Goal: Transaction & Acquisition: Book appointment/travel/reservation

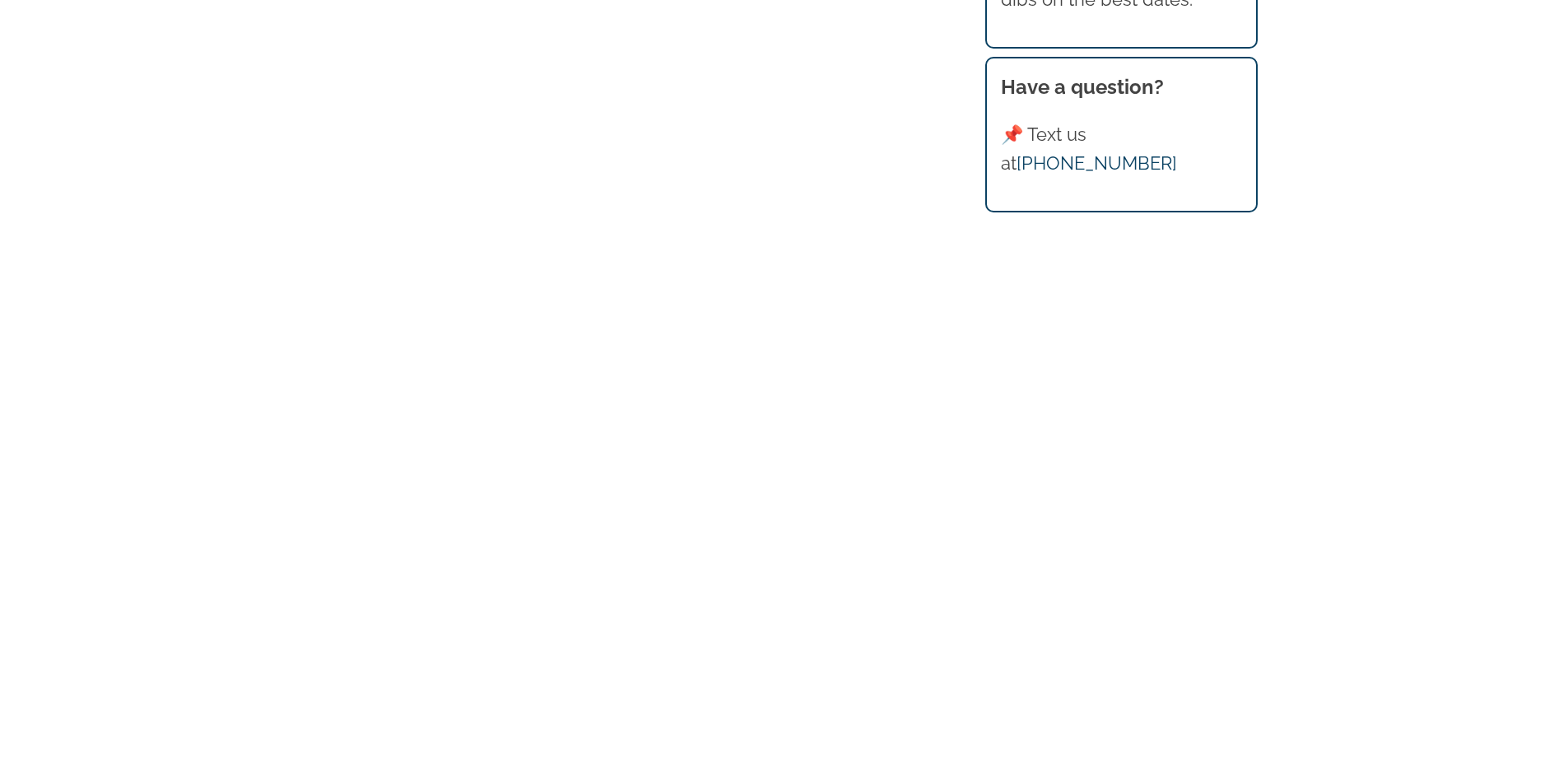
scroll to position [1885, 0]
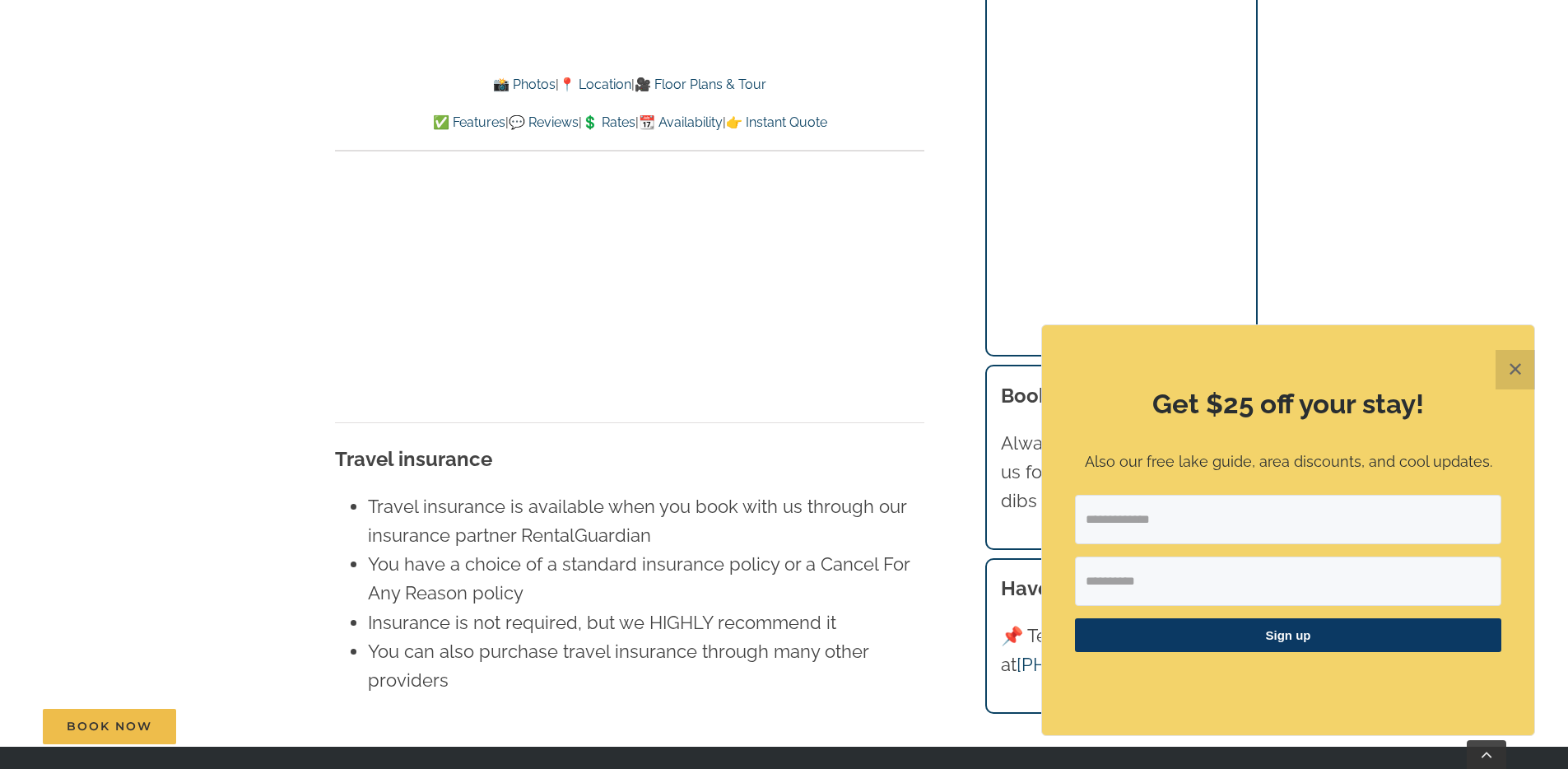
scroll to position [9710, 0]
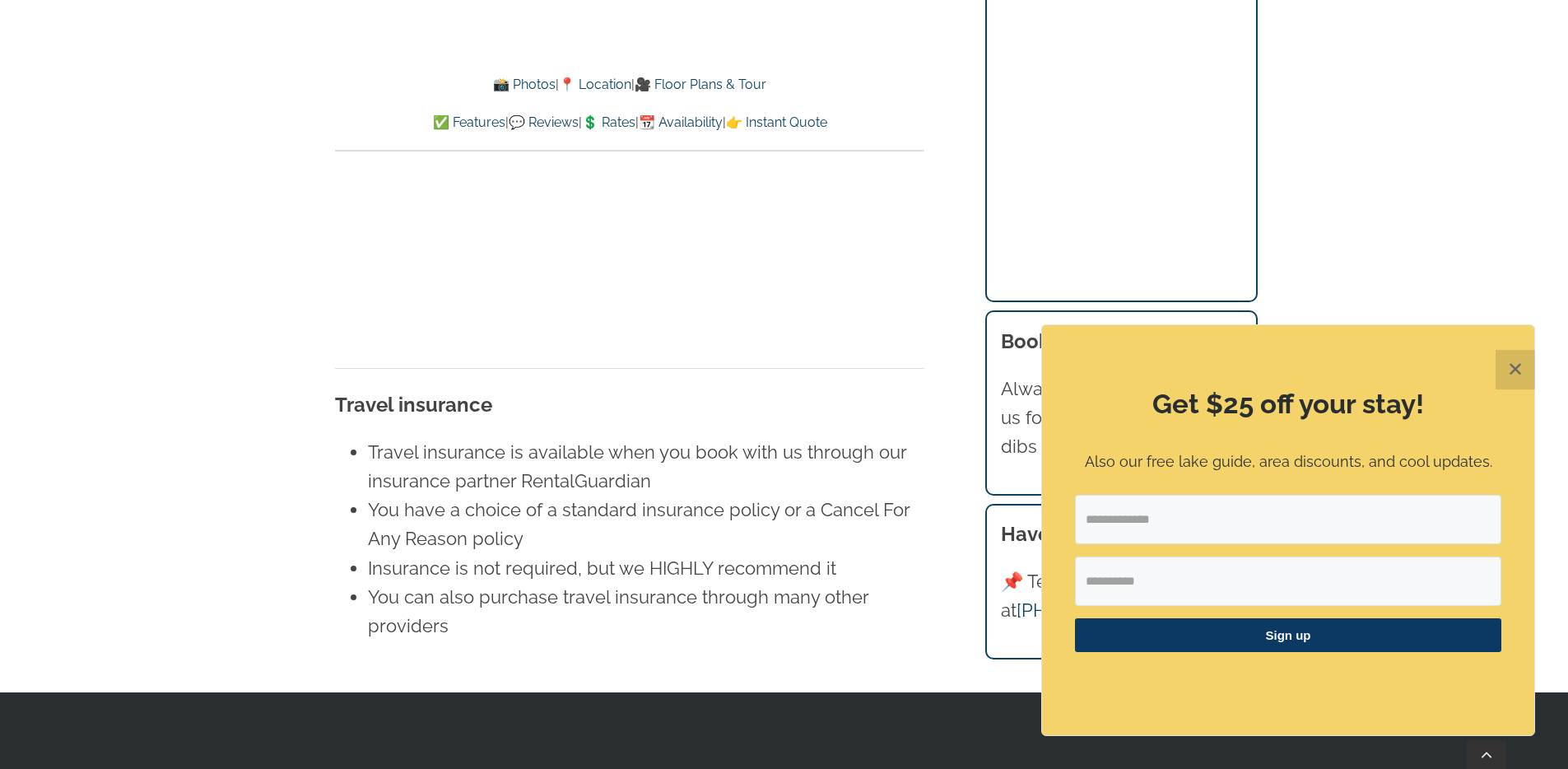
click at [1515, 366] on button "✕" at bounding box center [1515, 369] width 40 height 40
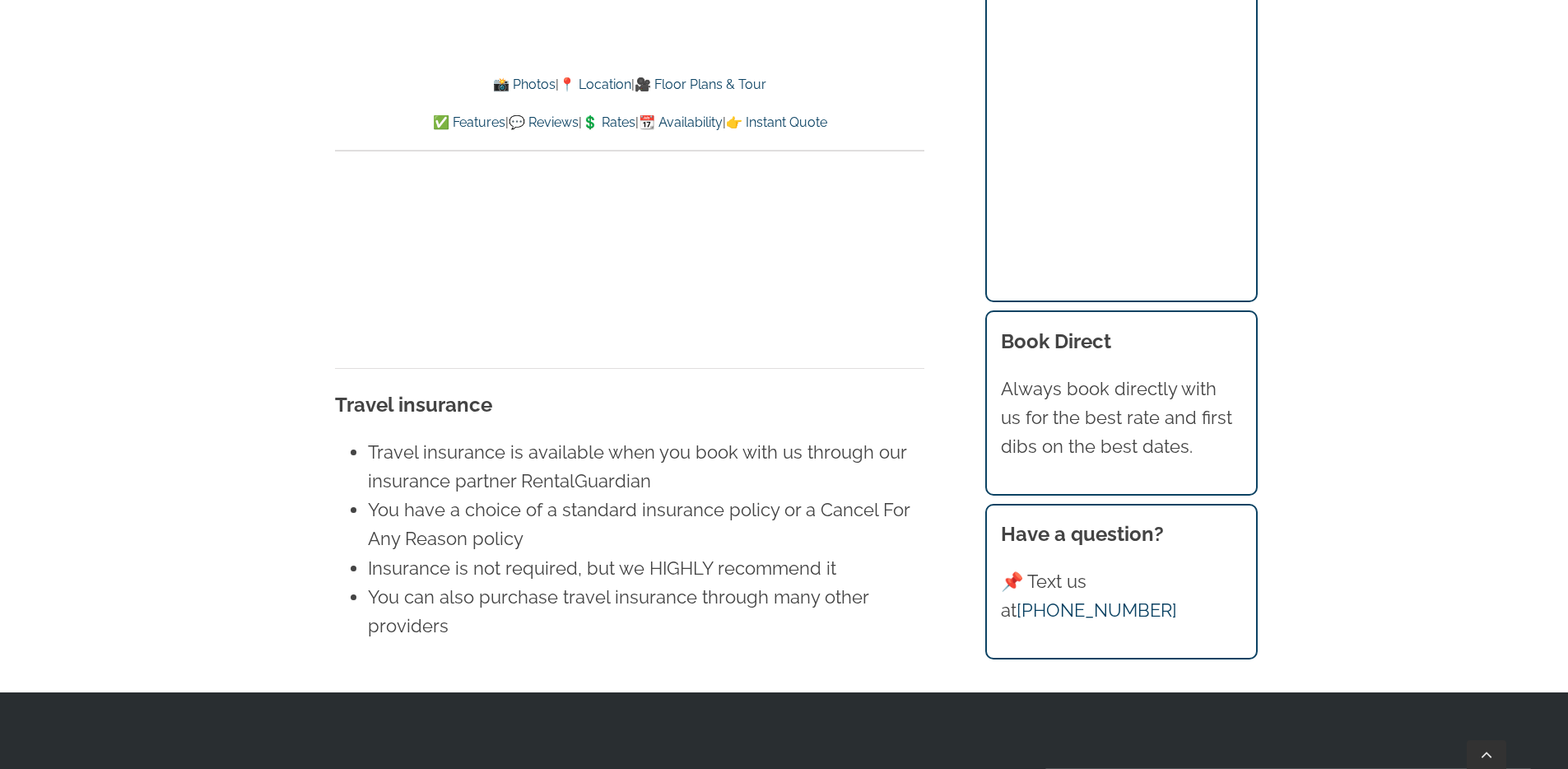
click at [751, 496] on li "You have a choice of a standard insurance policy or a Cancel For Any Reason pol…" at bounding box center [646, 524] width 556 height 58
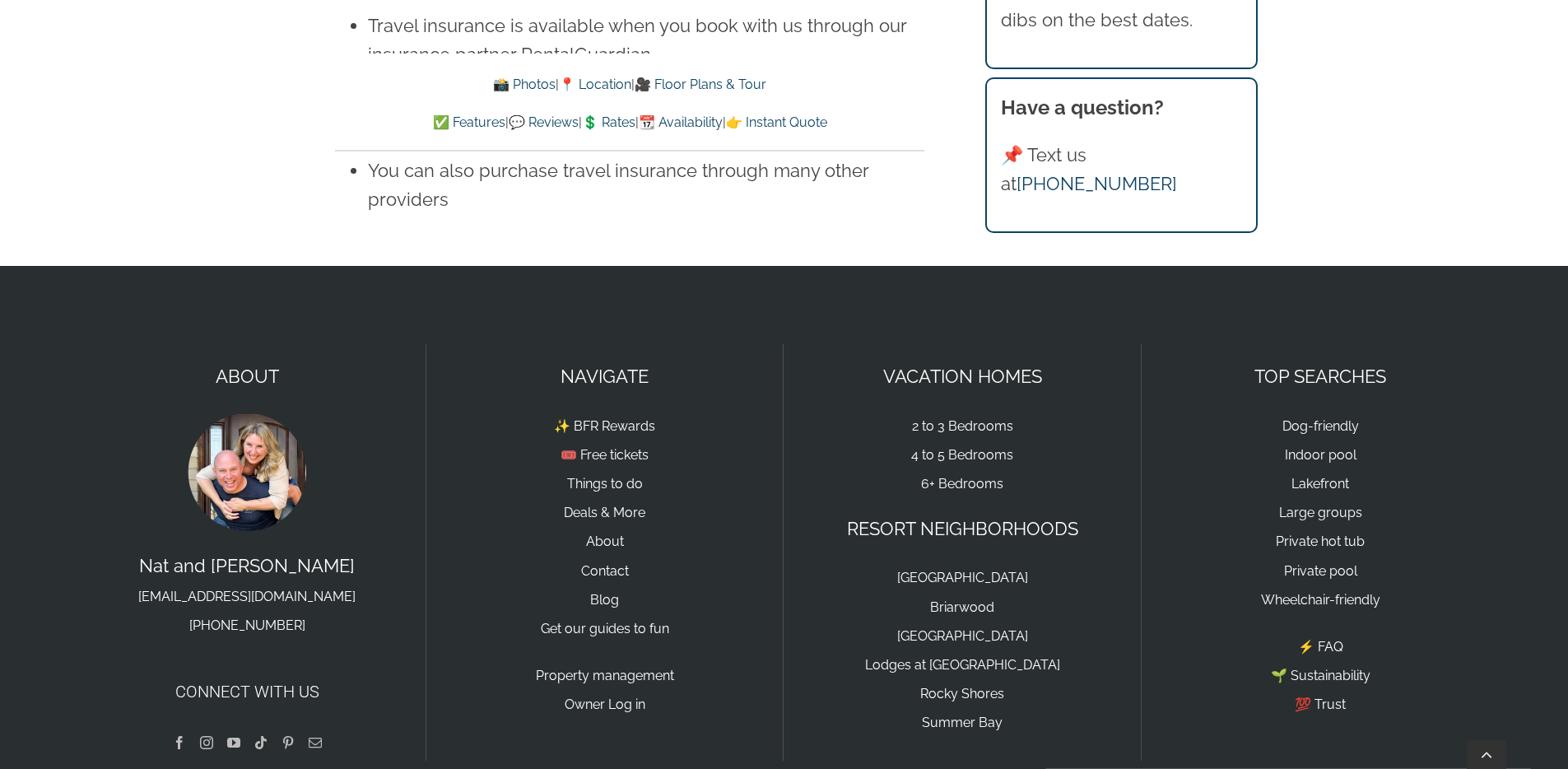
scroll to position [9843, 0]
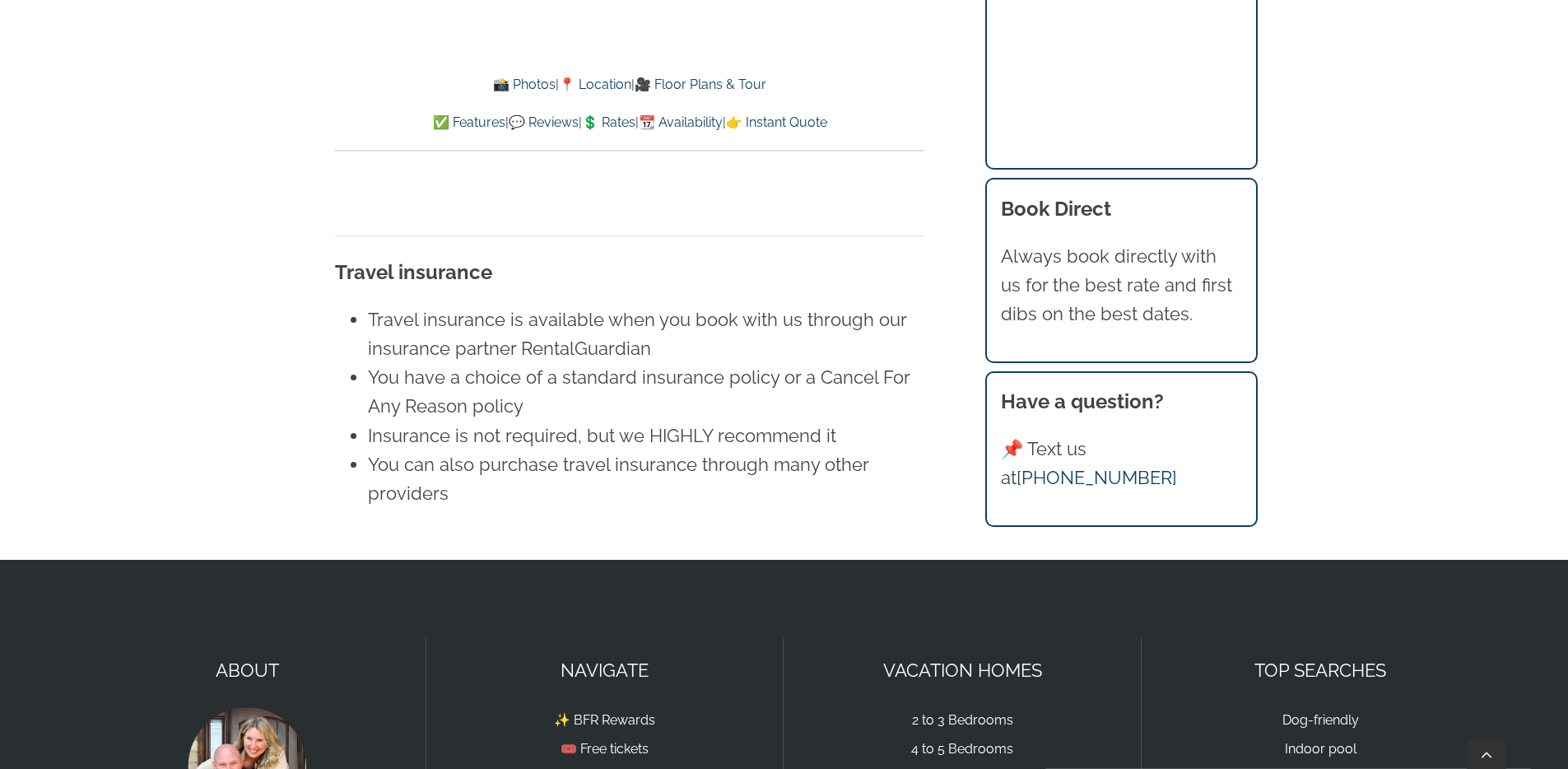
click at [601, 120] on link "💲 Rates" at bounding box center [608, 122] width 54 height 16
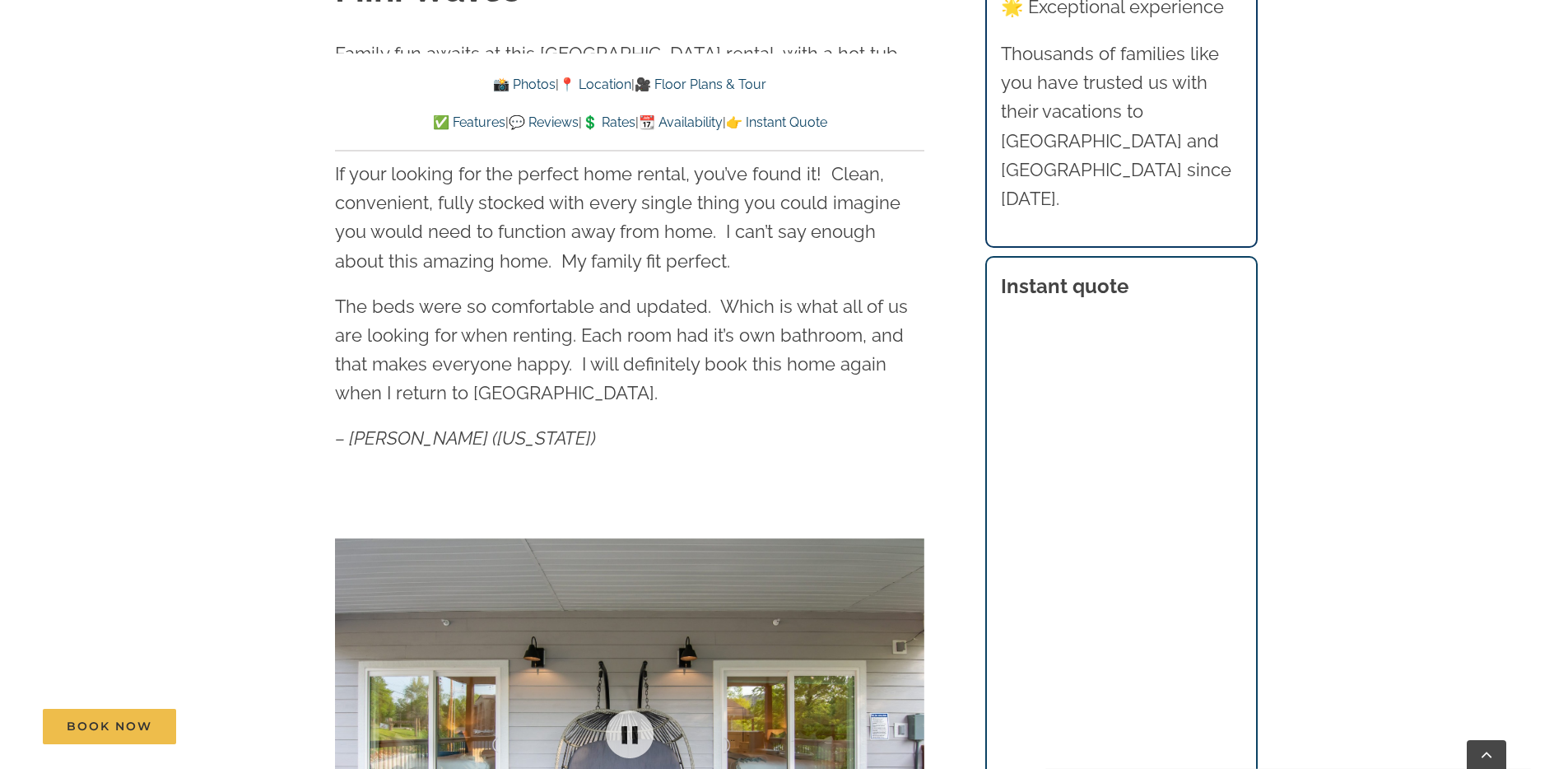
scroll to position [1487, 0]
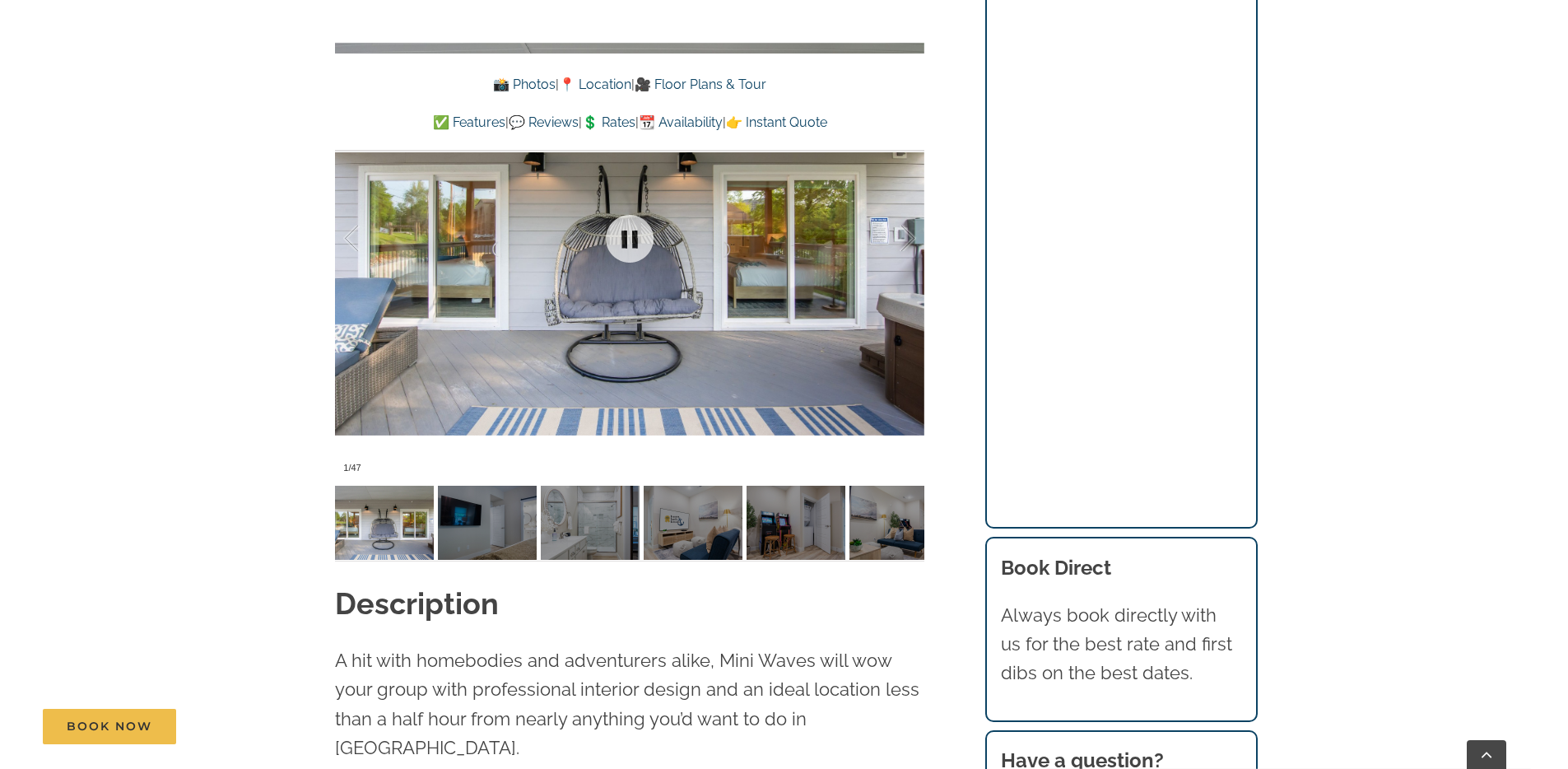
click at [654, 324] on div at bounding box center [630, 239] width 590 height 484
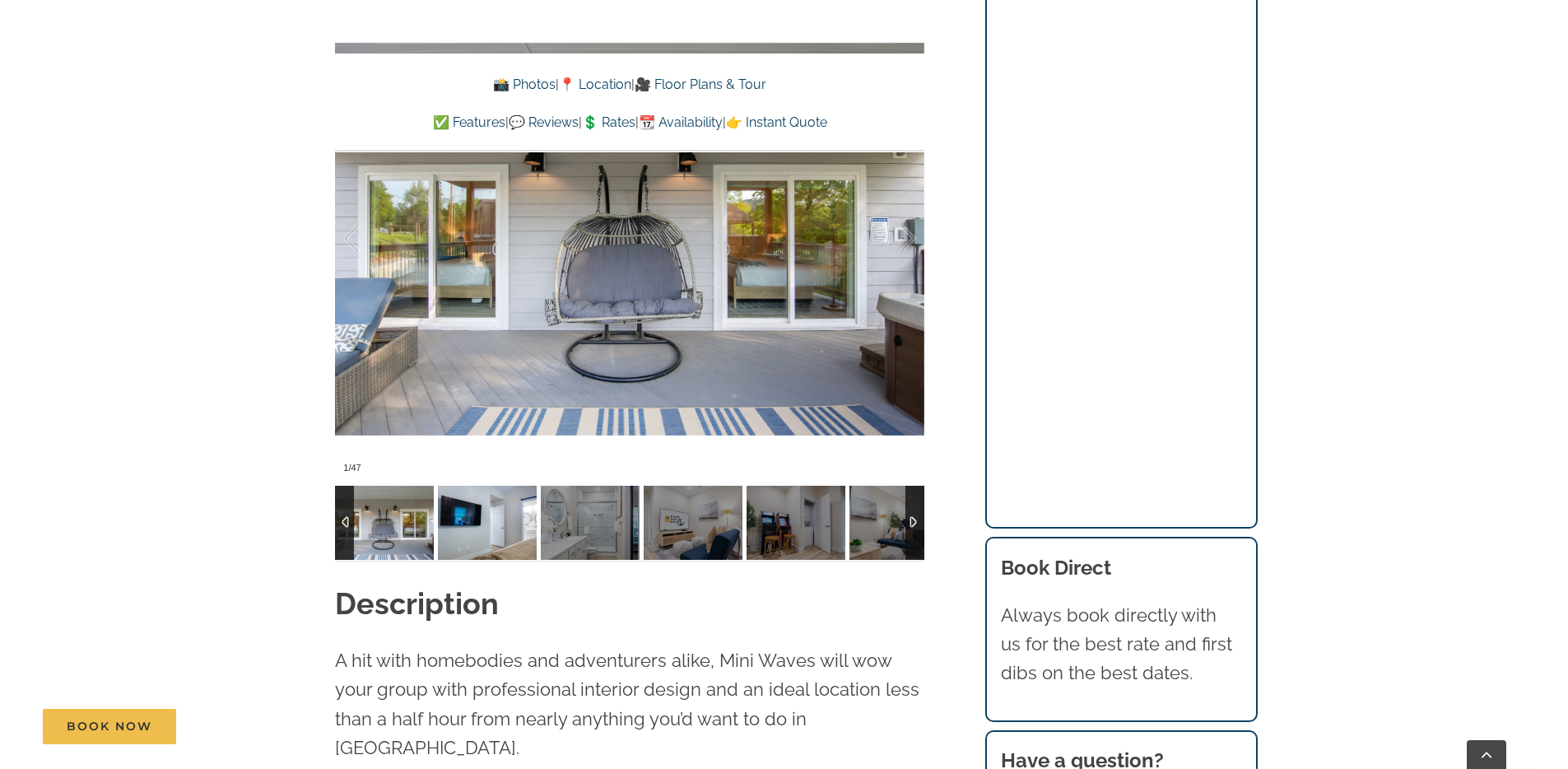
click at [488, 519] on img at bounding box center [486, 522] width 98 height 74
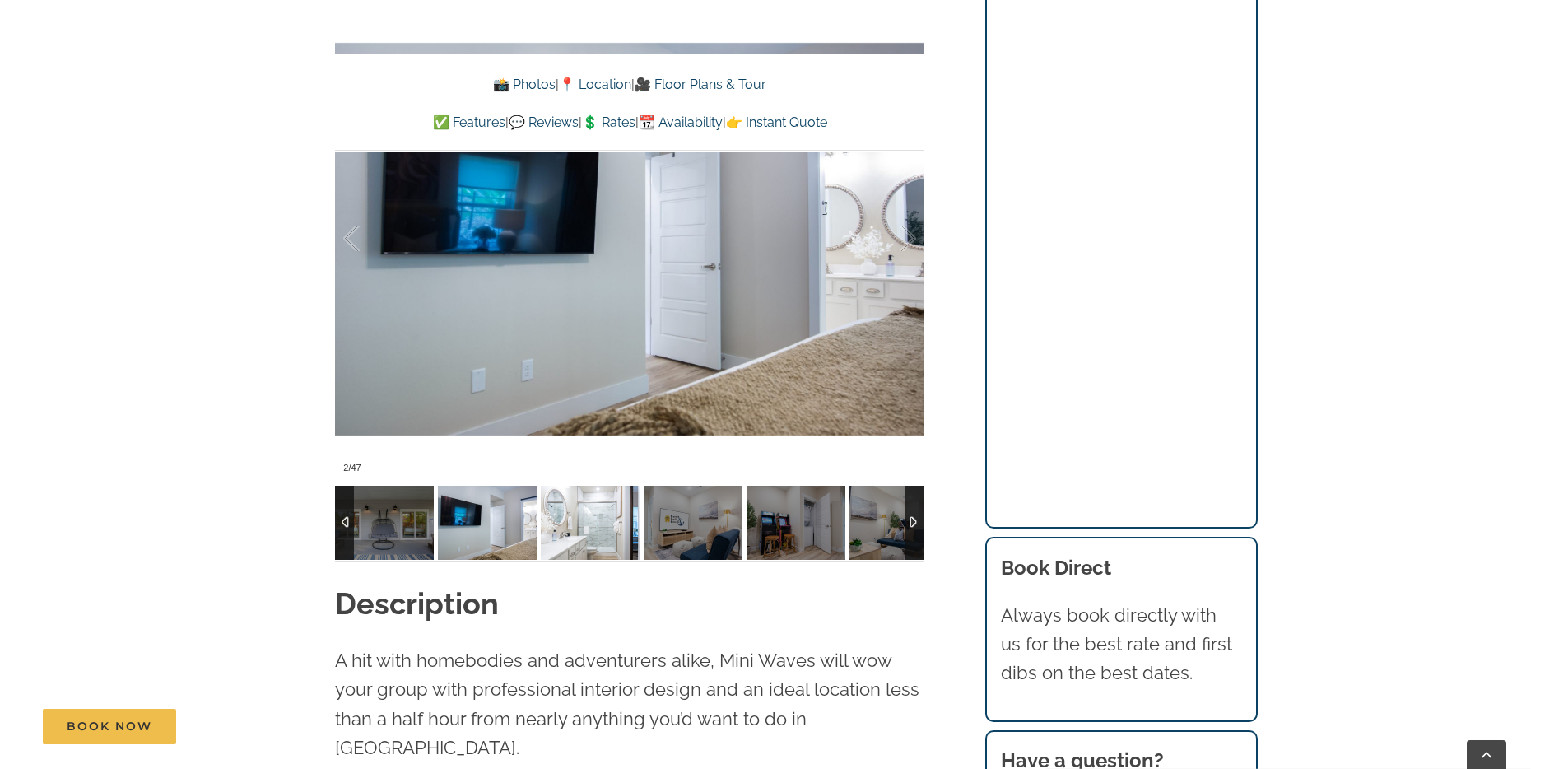
click at [579, 518] on img at bounding box center [590, 522] width 98 height 74
click at [572, 525] on img at bounding box center [590, 522] width 98 height 74
click at [693, 527] on img at bounding box center [693, 522] width 98 height 74
click at [834, 528] on img at bounding box center [795, 522] width 98 height 74
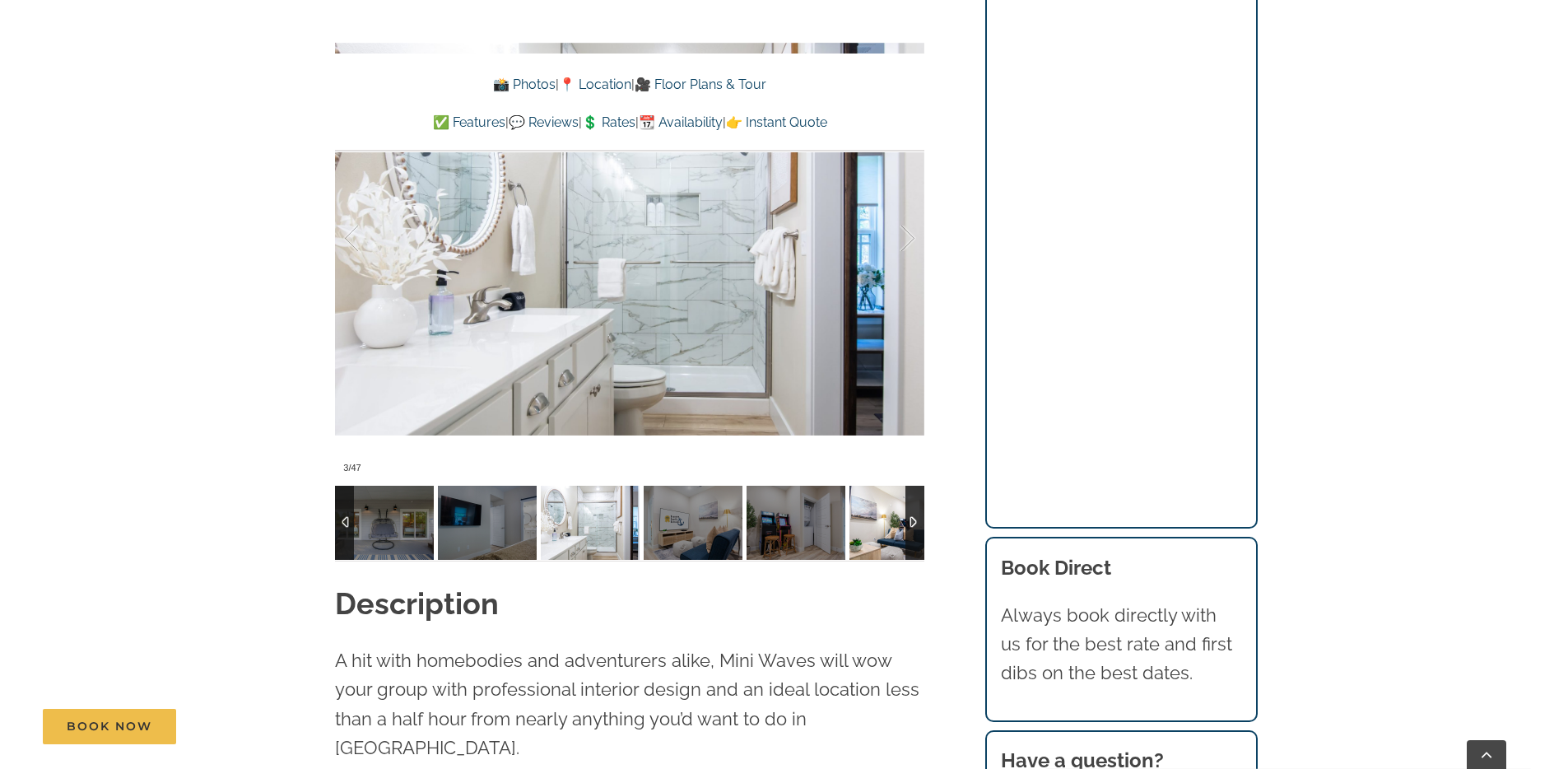
click at [884, 526] on img at bounding box center [899, 522] width 98 height 74
click at [902, 526] on img at bounding box center [899, 522] width 98 height 74
click at [920, 528] on div at bounding box center [914, 522] width 19 height 74
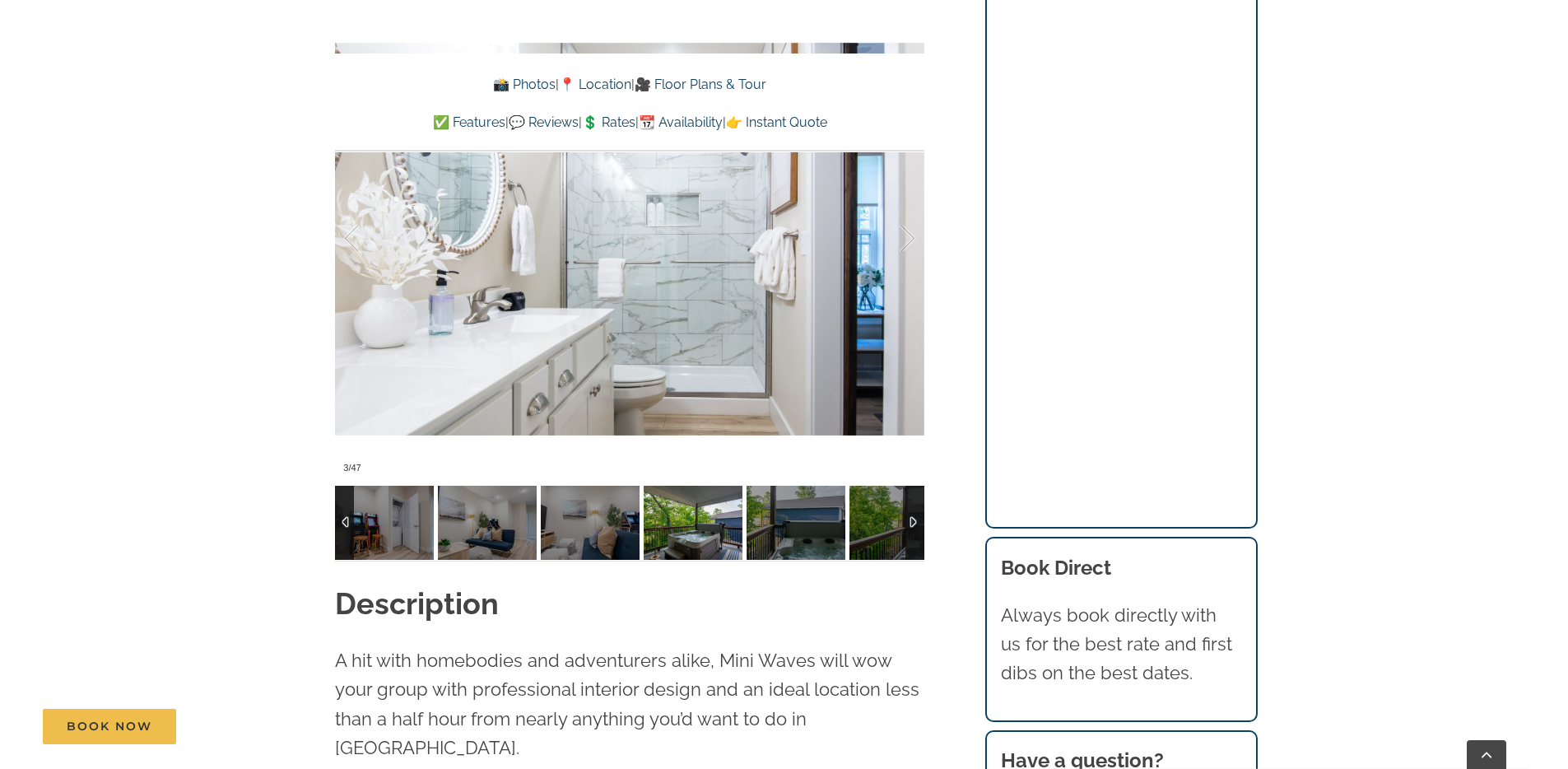
click at [648, 533] on img at bounding box center [693, 522] width 98 height 74
click at [568, 533] on img at bounding box center [590, 522] width 98 height 74
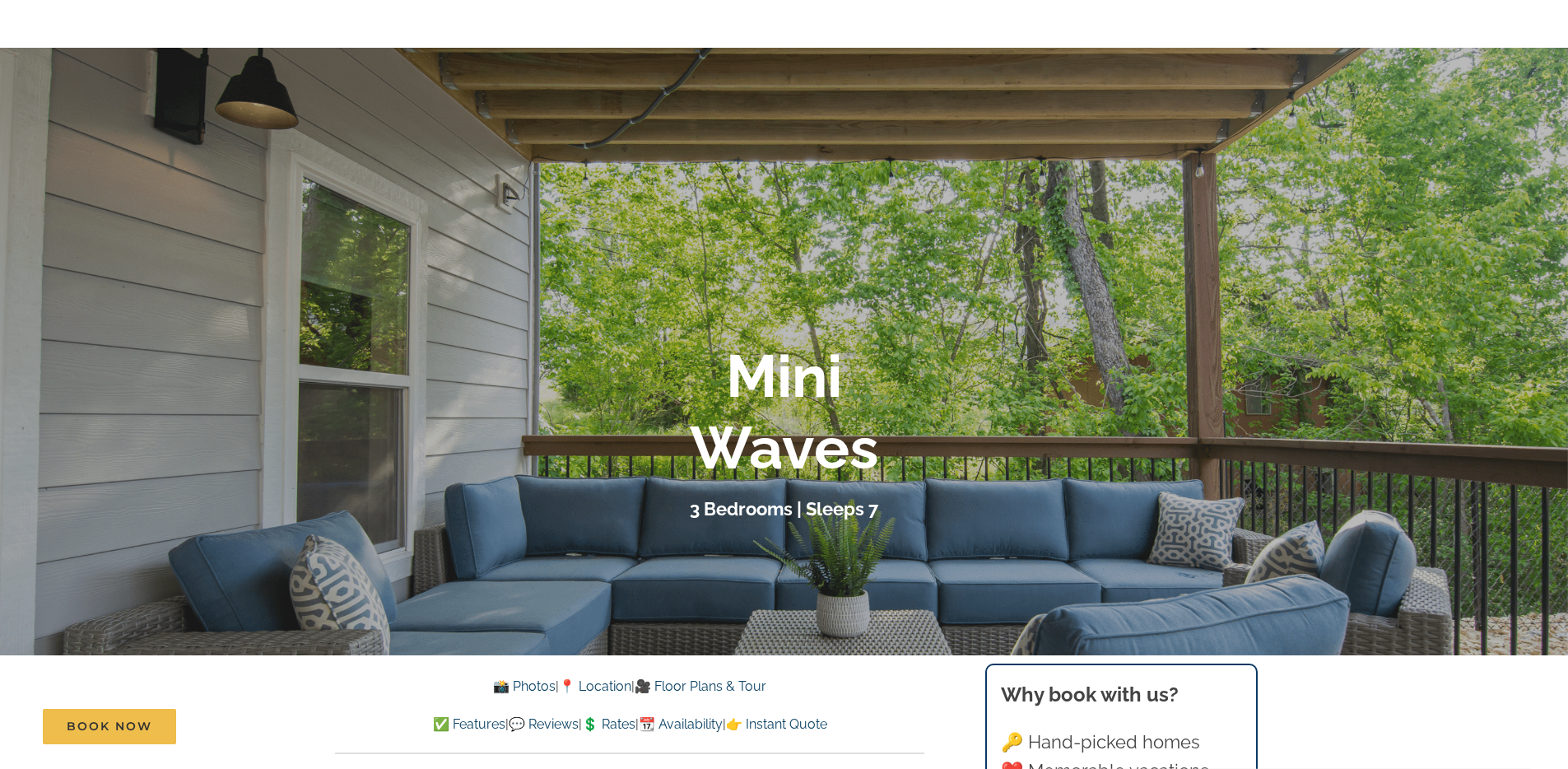
scroll to position [0, 0]
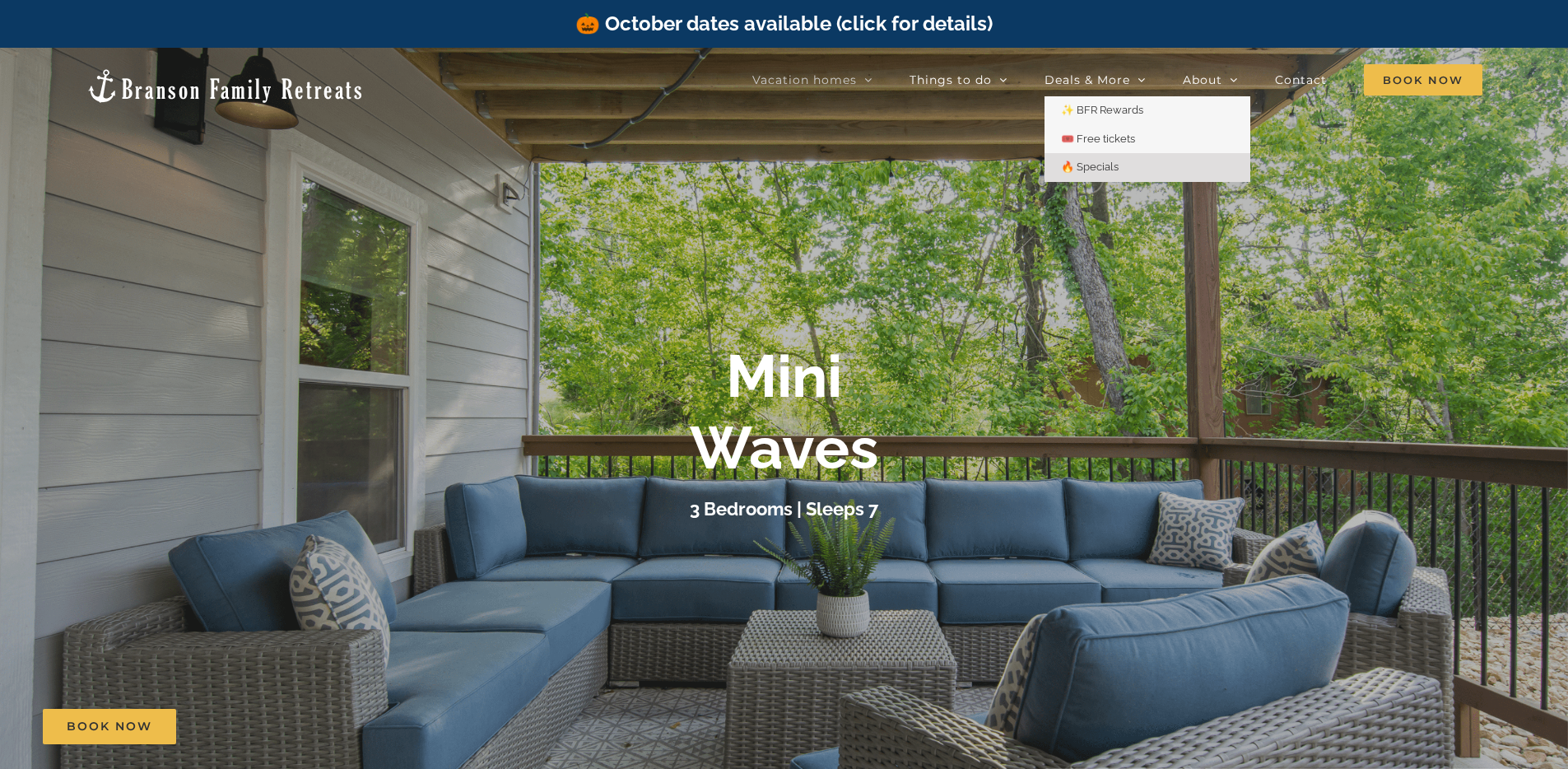
click at [1064, 173] on span "🔥 Specials" at bounding box center [1090, 167] width 57 height 13
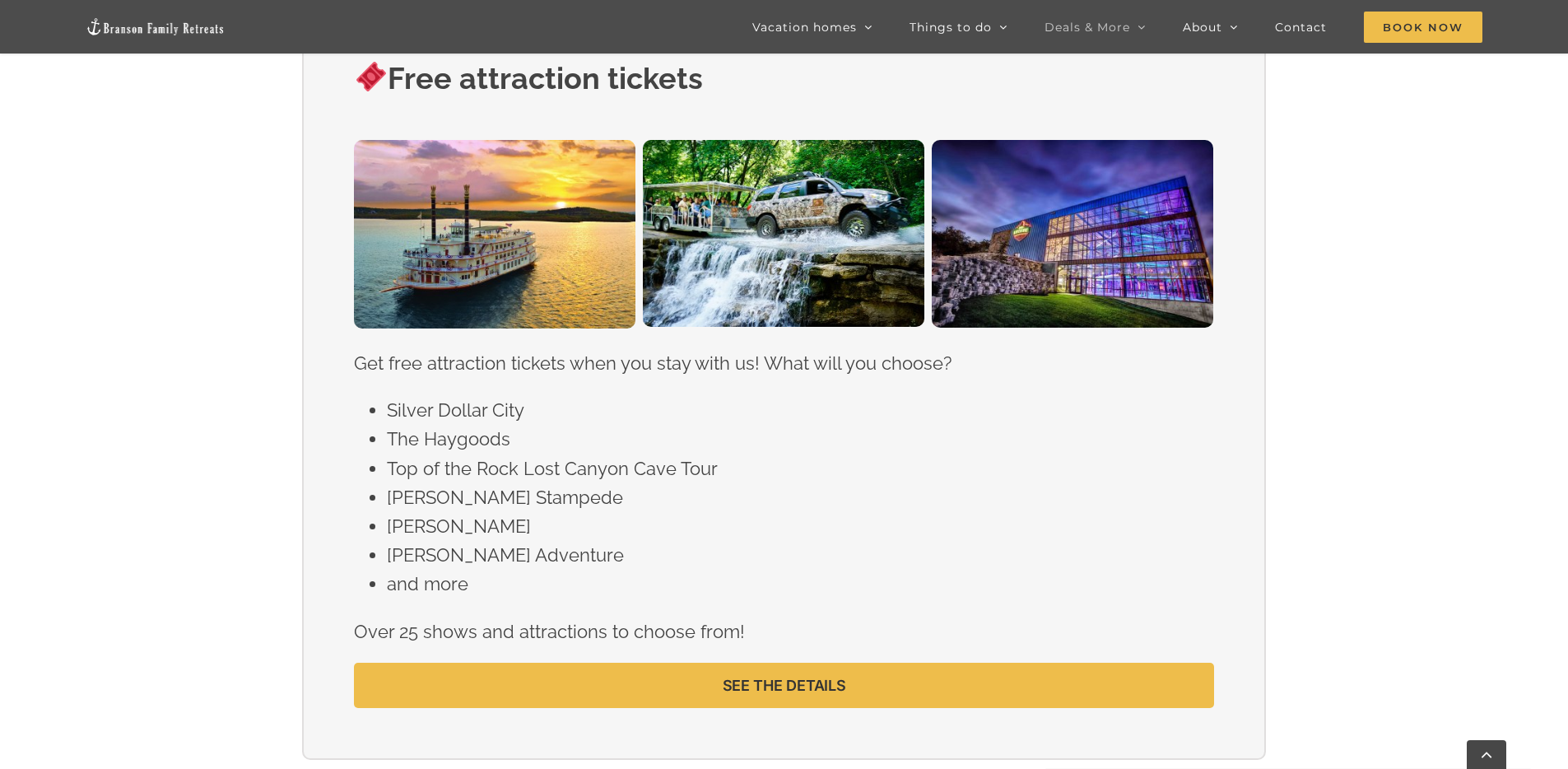
scroll to position [1377, 0]
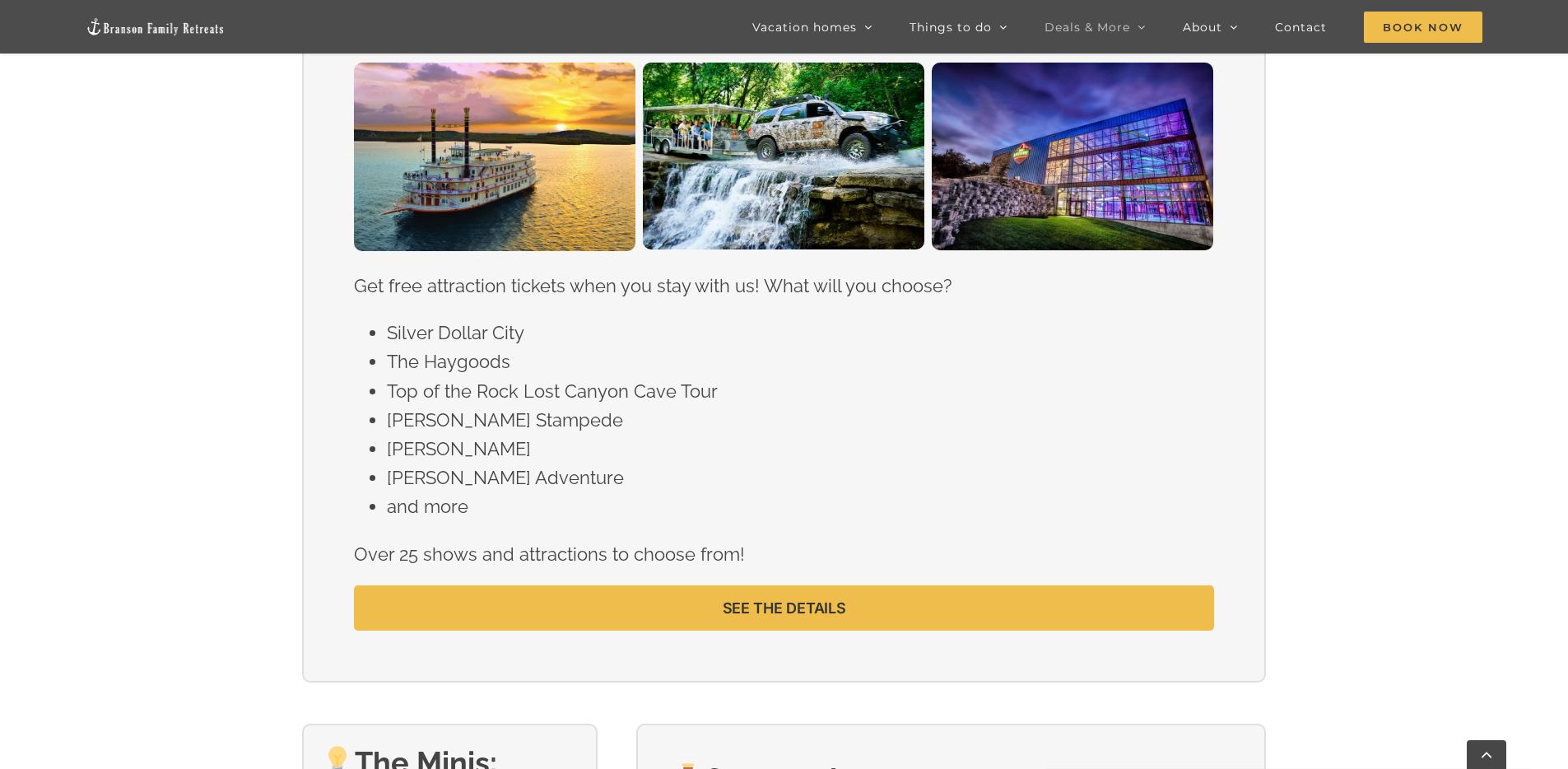
drag, startPoint x: 426, startPoint y: 419, endPoint x: 589, endPoint y: 422, distance: 163.0
click at [589, 422] on li "Dolly Parton’s Stampede" at bounding box center [800, 421] width 826 height 29
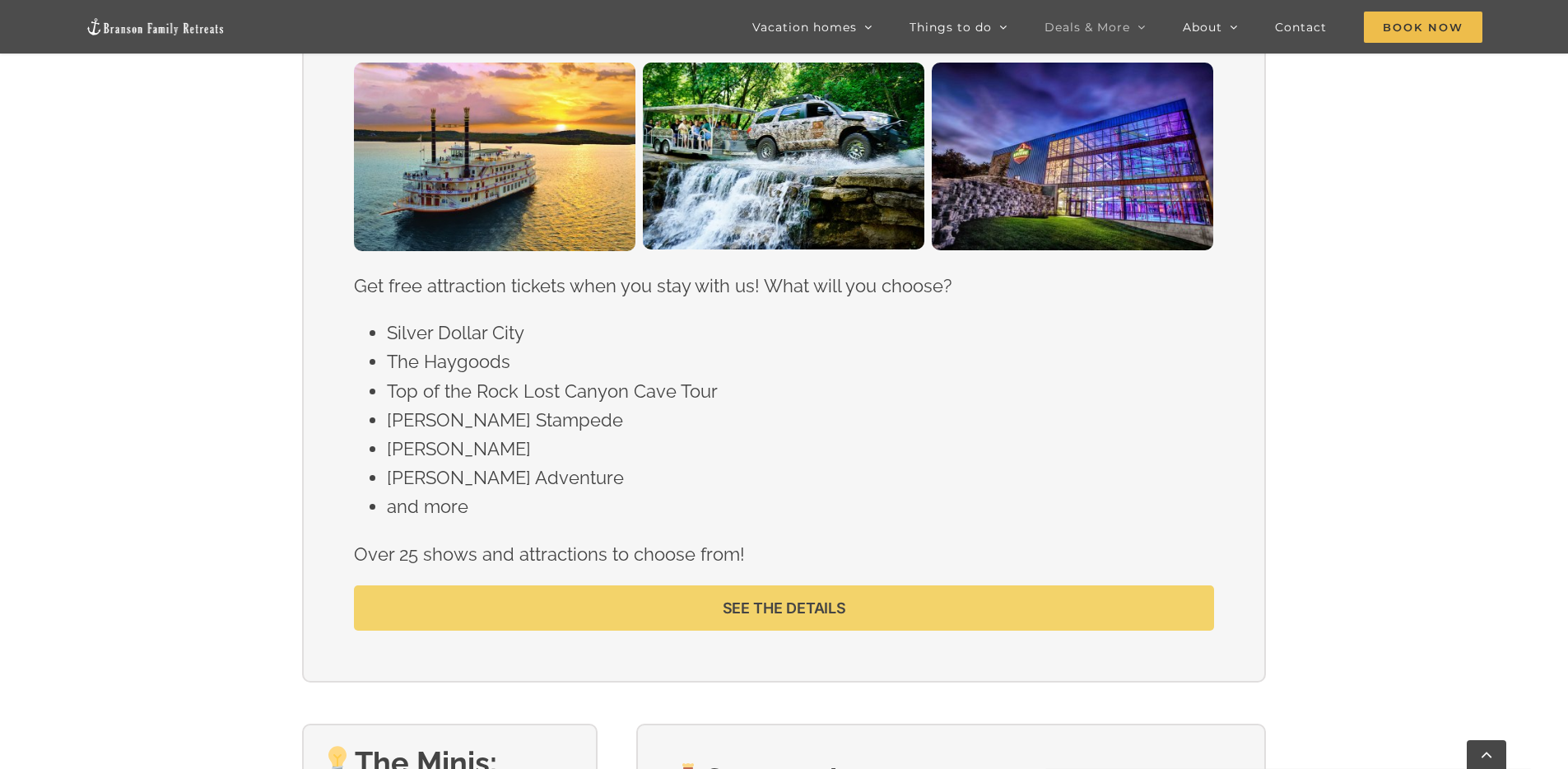
click at [727, 604] on span "SEE THE DETAILS" at bounding box center [784, 608] width 124 height 18
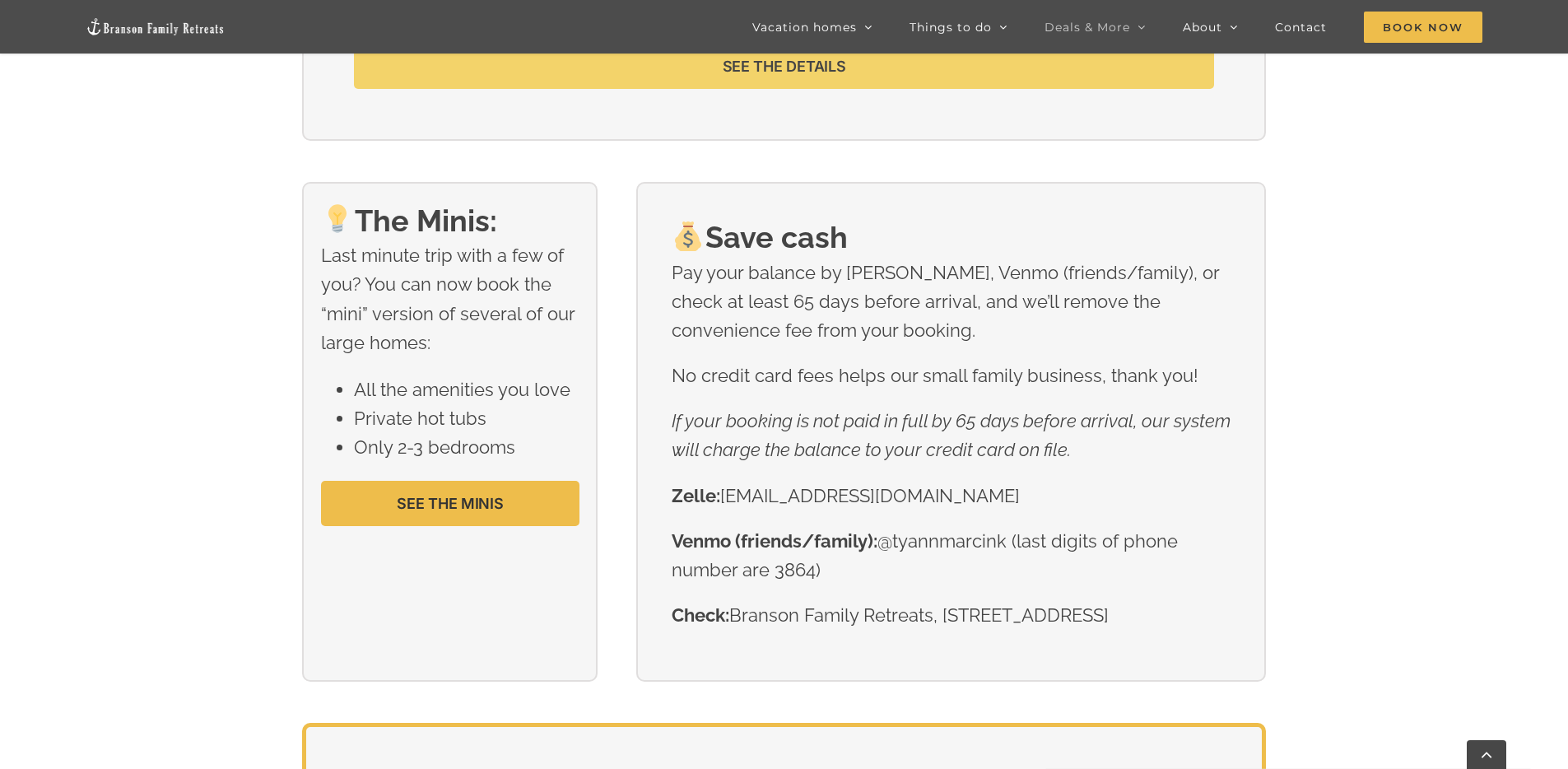
scroll to position [1292, 0]
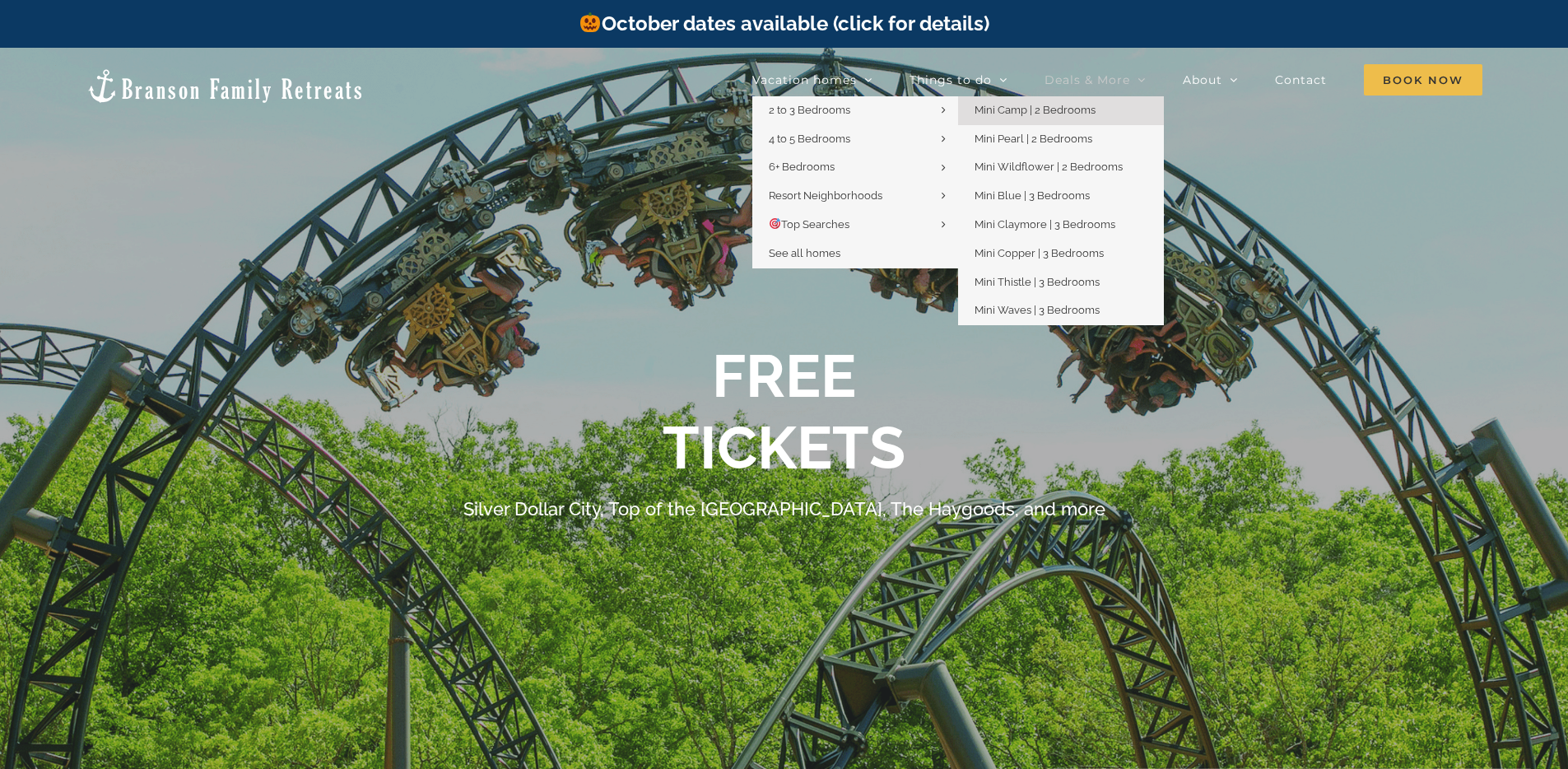
click at [1009, 115] on span "Mini Camp | 2 Bedrooms" at bounding box center [1035, 109] width 121 height 13
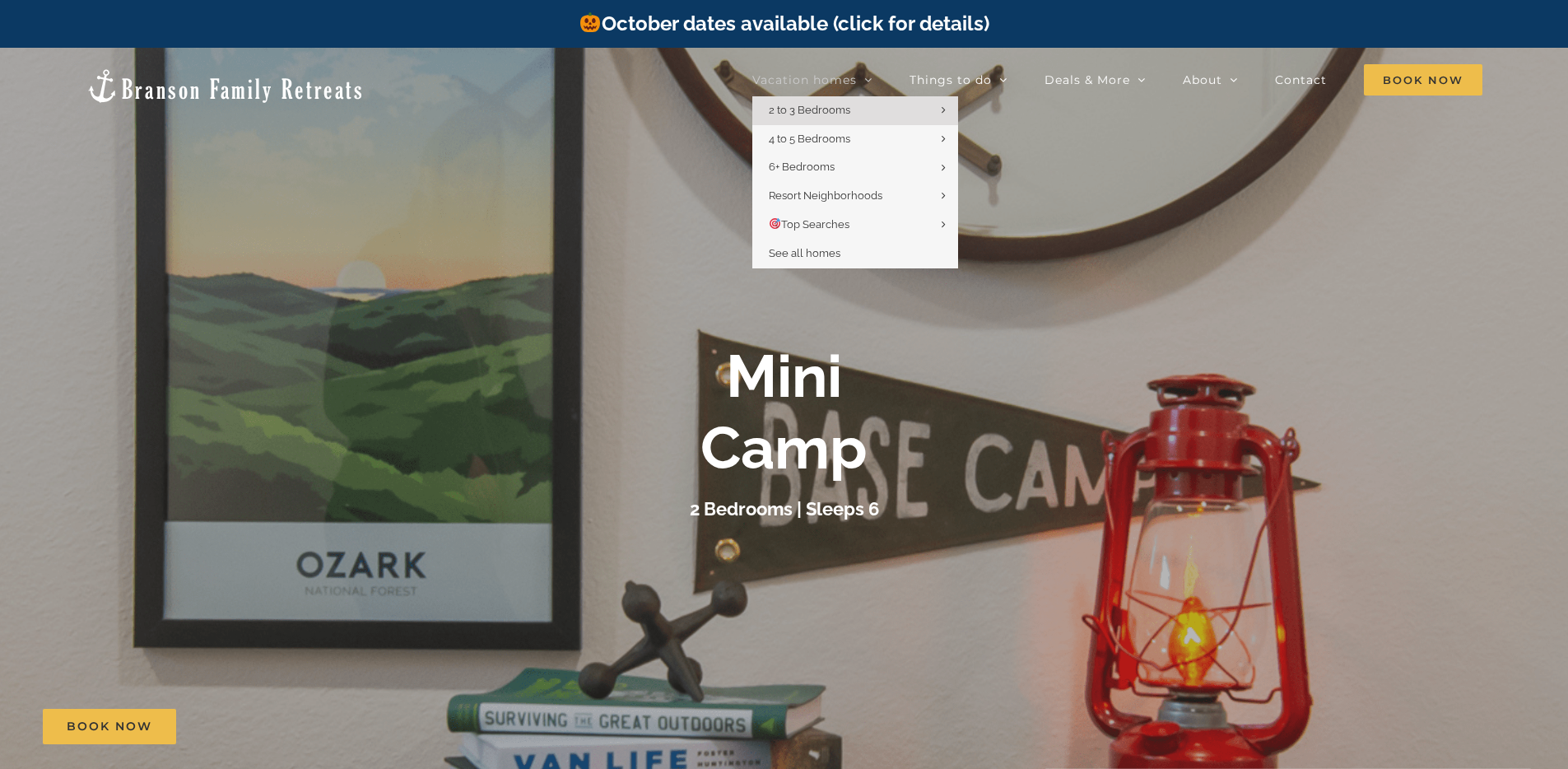
click at [785, 78] on span "Vacation homes" at bounding box center [804, 80] width 104 height 12
